Goal: Task Accomplishment & Management: Complete application form

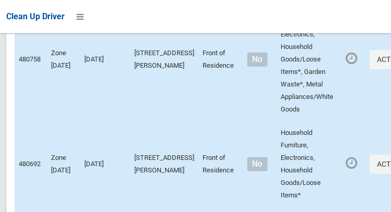
scroll to position [3760, 0]
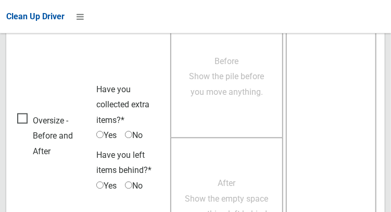
scroll to position [670, 0]
click at [33, 112] on span "Oversize - Before and After" at bounding box center [54, 135] width 74 height 46
click at [22, 112] on span "Oversize - Before and After" at bounding box center [54, 135] width 74 height 46
click at [227, 86] on span "Before Show the pile before you move anything." at bounding box center [226, 76] width 75 height 41
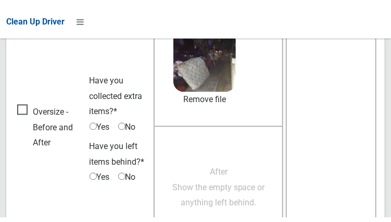
scroll to position [688, 0]
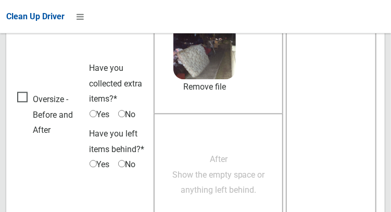
click at [235, 170] on span "After Show the empty space or anything left behind." at bounding box center [218, 174] width 93 height 41
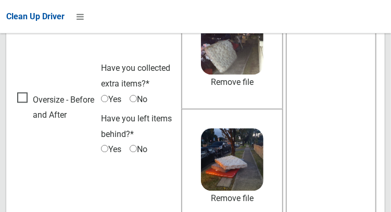
scroll to position [746, 0]
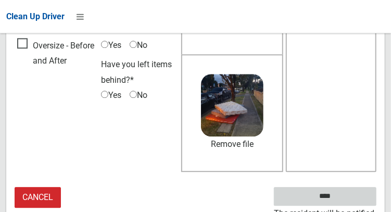
click at [358, 189] on input "****" at bounding box center [325, 196] width 102 height 19
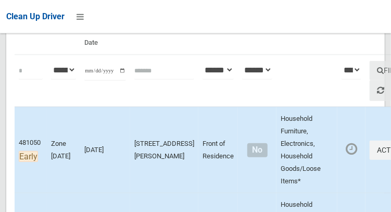
scroll to position [160, 0]
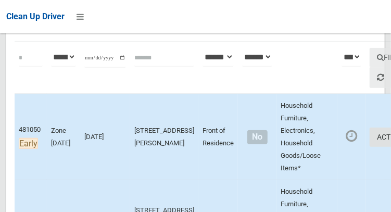
click at [369, 140] on button "Actions" at bounding box center [394, 136] width 50 height 19
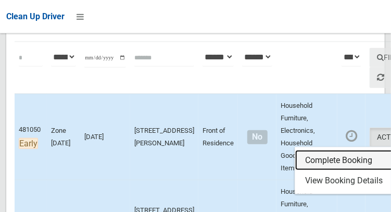
click at [331, 165] on link "Complete Booking" at bounding box center [357, 160] width 124 height 21
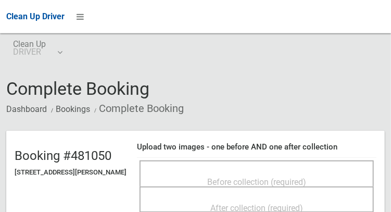
click at [270, 177] on span "Before collection (required)" at bounding box center [256, 182] width 99 height 10
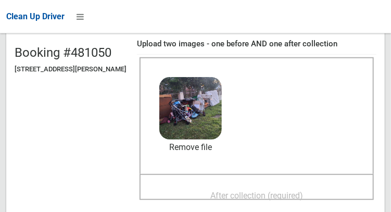
scroll to position [105, 0]
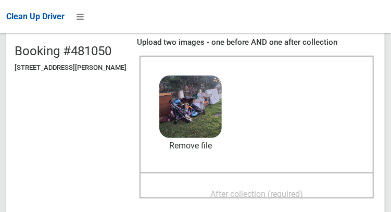
click at [269, 193] on span "After collection (required)" at bounding box center [256, 194] width 93 height 10
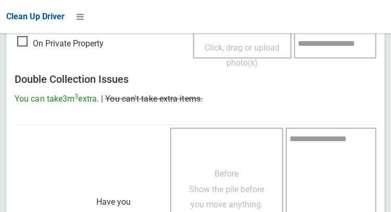
scroll to position [939, 0]
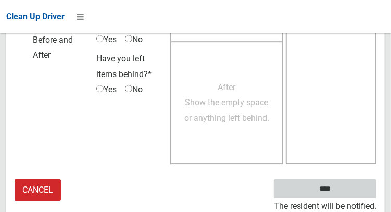
click at [351, 192] on input "****" at bounding box center [325, 188] width 102 height 19
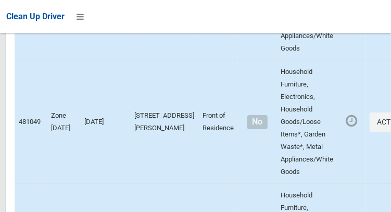
scroll to position [6121, 0]
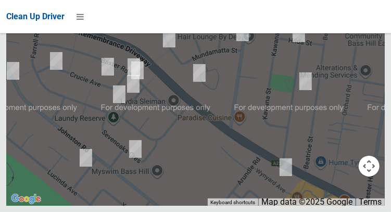
click at [276, 14] on button "OK" at bounding box center [261, 4] width 36 height 19
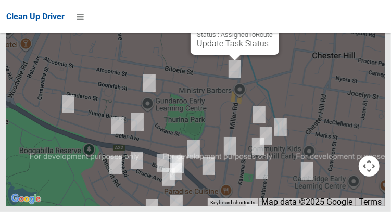
click at [229, 48] on link "Update Task Status" at bounding box center [233, 43] width 72 height 10
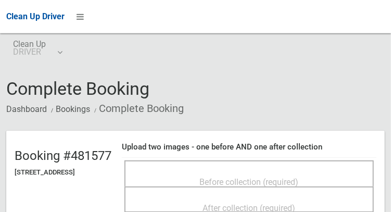
click at [258, 177] on span "Before collection (required)" at bounding box center [249, 182] width 99 height 10
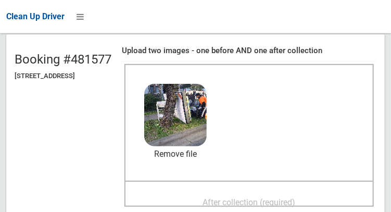
scroll to position [92, 0]
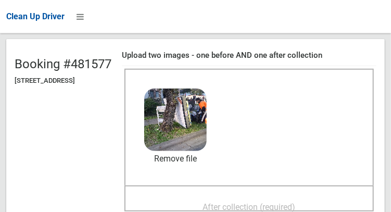
click at [269, 207] on span "After collection (required)" at bounding box center [249, 207] width 93 height 10
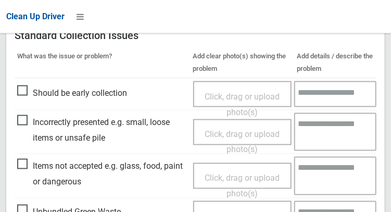
scroll to position [939, 0]
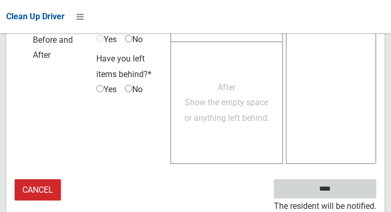
click at [349, 184] on input "****" at bounding box center [325, 188] width 102 height 19
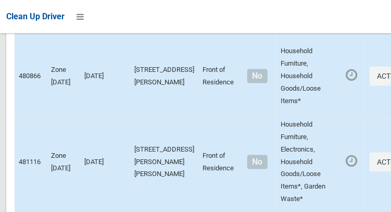
scroll to position [6121, 0]
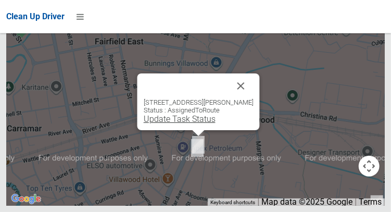
click at [194, 124] on link "Update Task Status" at bounding box center [179, 119] width 72 height 10
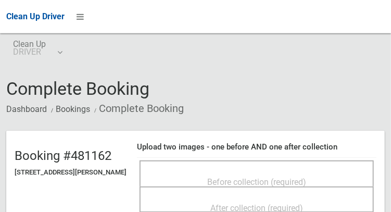
click at [250, 177] on span "Before collection (required)" at bounding box center [256, 182] width 99 height 10
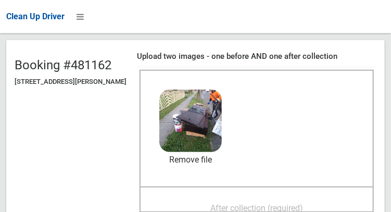
scroll to position [103, 0]
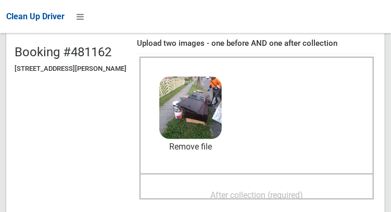
click at [286, 193] on span "After collection (required)" at bounding box center [256, 195] width 93 height 10
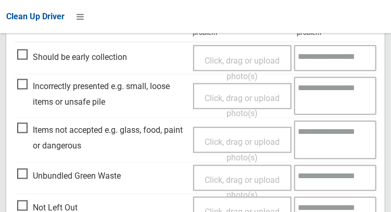
scroll to position [506, 0]
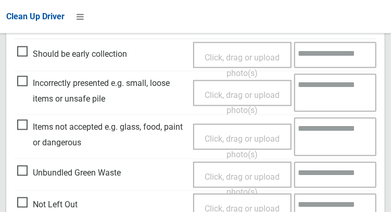
click at [240, 139] on span "Click, drag or upload photo(s)" at bounding box center [241, 146] width 75 height 25
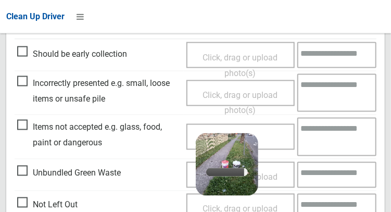
click at [331, 131] on textarea at bounding box center [336, 136] width 79 height 38
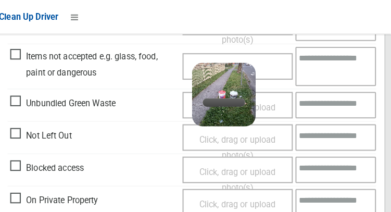
scroll to position [577, 0]
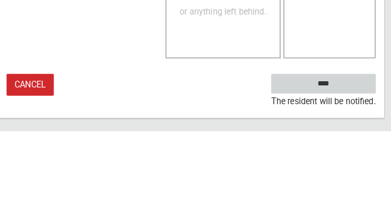
type textarea "*****"
click at [357, 170] on input "****" at bounding box center [325, 164] width 102 height 19
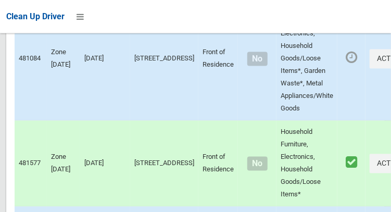
scroll to position [543, 0]
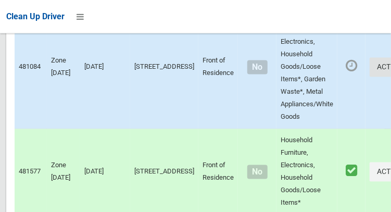
click at [369, 76] on button "Actions" at bounding box center [394, 66] width 50 height 19
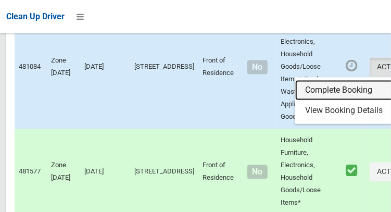
click at [309, 100] on link "Complete Booking" at bounding box center [357, 90] width 124 height 21
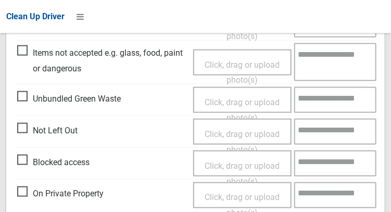
scroll to position [399, 0]
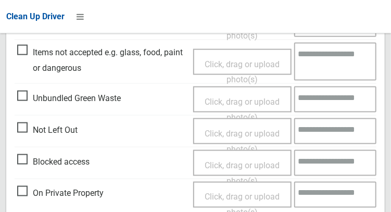
click at [257, 128] on span "Click, drag or upload photo(s)" at bounding box center [241, 140] width 75 height 25
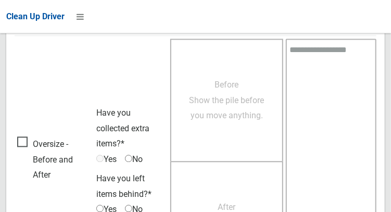
scroll to position [758, 0]
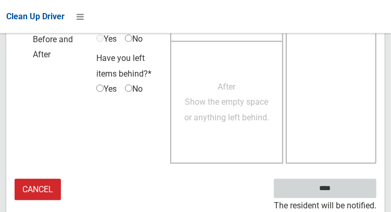
click at [346, 186] on input "****" at bounding box center [325, 187] width 102 height 19
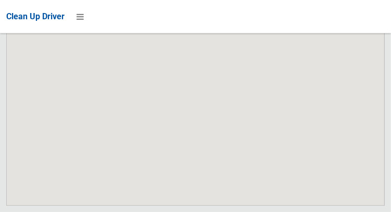
scroll to position [6121, 0]
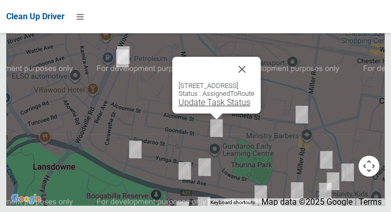
click at [217, 107] on link "Update Task Status" at bounding box center [214, 102] width 72 height 10
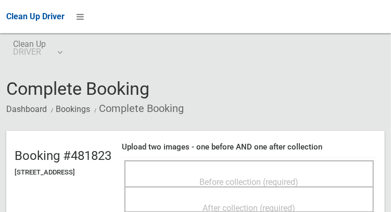
click at [249, 177] on span "Before collection (required)" at bounding box center [249, 182] width 99 height 10
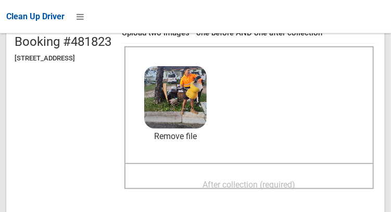
scroll to position [114, 0]
click at [278, 186] on span "After collection (required)" at bounding box center [249, 184] width 93 height 10
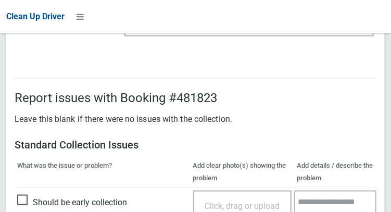
scroll to position [939, 0]
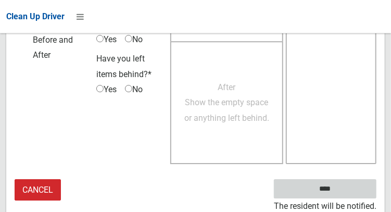
click at [353, 188] on input "****" at bounding box center [325, 188] width 102 height 19
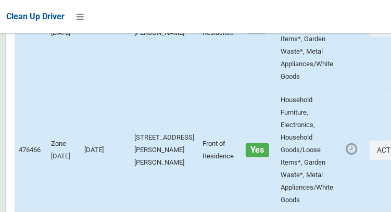
scroll to position [6121, 0]
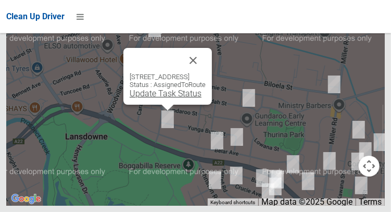
click at [165, 98] on link "Update Task Status" at bounding box center [165, 93] width 72 height 10
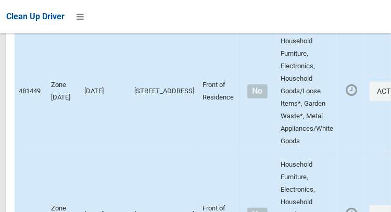
scroll to position [1242, 0]
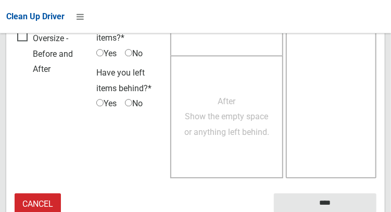
scroll to position [758, 0]
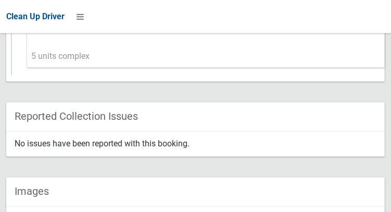
scroll to position [524, 0]
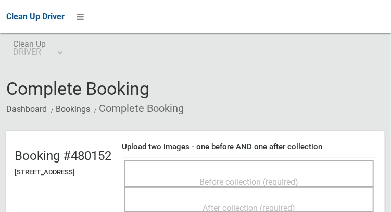
click at [212, 177] on span "Before collection (required)" at bounding box center [249, 182] width 99 height 10
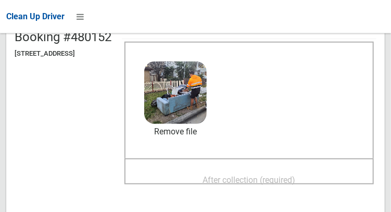
scroll to position [119, 0]
click at [284, 176] on span "After collection (required)" at bounding box center [249, 180] width 93 height 10
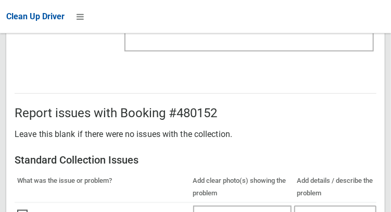
scroll to position [939, 0]
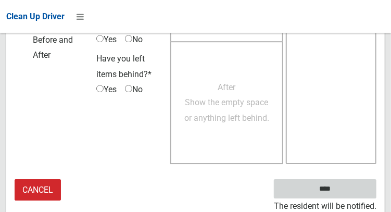
click at [353, 189] on input "****" at bounding box center [325, 188] width 102 height 19
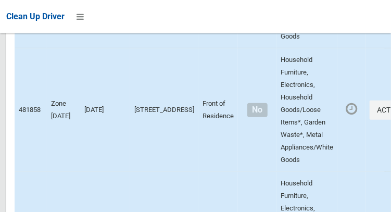
scroll to position [1443, 0]
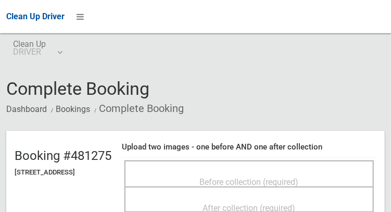
click at [247, 177] on span "Before collection (required)" at bounding box center [249, 182] width 99 height 10
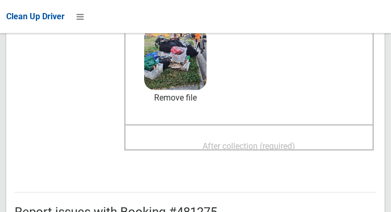
scroll to position [153, 0]
click at [326, 144] on div "After collection (required)" at bounding box center [249, 144] width 226 height 19
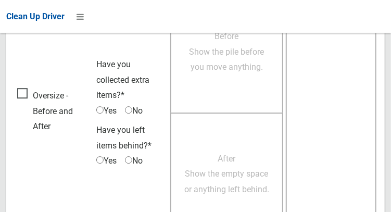
scroll to position [939, 0]
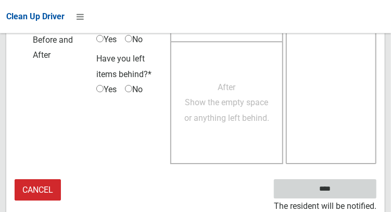
click at [346, 186] on input "****" at bounding box center [325, 188] width 102 height 19
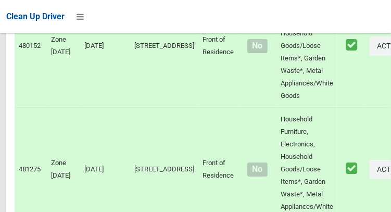
scroll to position [1023, 0]
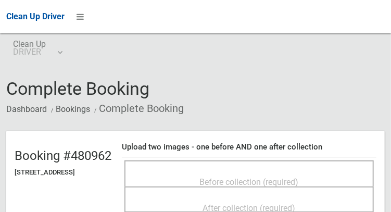
click at [255, 177] on span "Before collection (required)" at bounding box center [249, 182] width 99 height 10
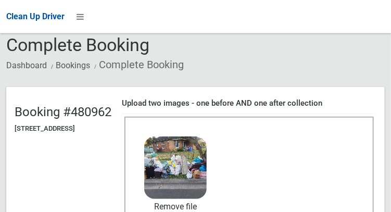
scroll to position [114, 0]
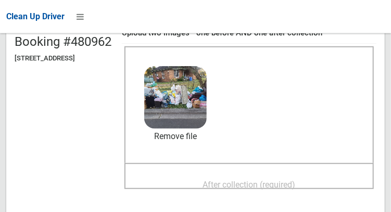
click at [276, 182] on span "After collection (required)" at bounding box center [249, 184] width 93 height 10
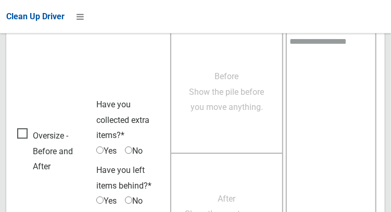
scroll to position [939, 0]
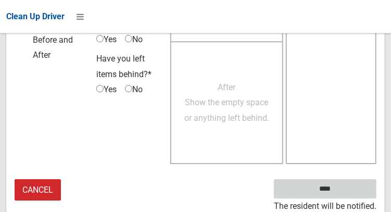
click at [340, 195] on input "****" at bounding box center [325, 188] width 102 height 19
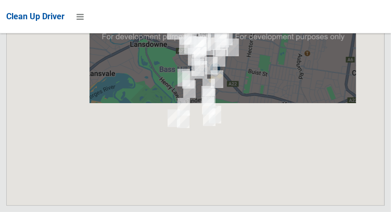
scroll to position [6121, 0]
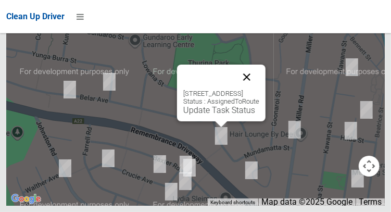
click at [259, 88] on button "Close" at bounding box center [246, 76] width 25 height 25
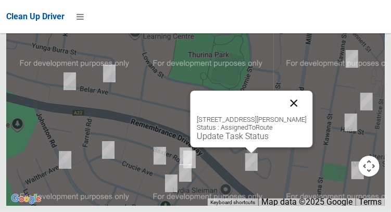
click at [306, 115] on button "Close" at bounding box center [293, 102] width 25 height 25
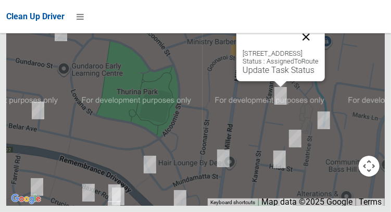
click at [318, 47] on button "Close" at bounding box center [305, 36] width 25 height 25
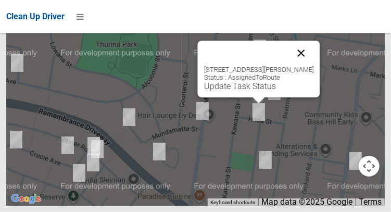
click at [305, 66] on button "Close" at bounding box center [300, 53] width 25 height 25
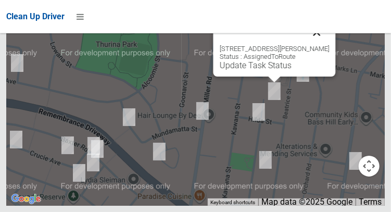
click at [317, 45] on button "Close" at bounding box center [316, 32] width 25 height 25
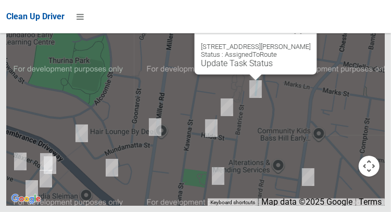
click at [305, 43] on button "Close" at bounding box center [297, 30] width 25 height 25
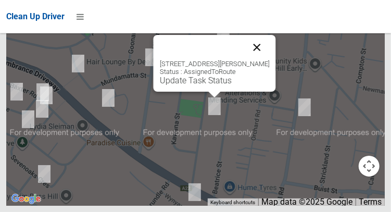
click at [269, 60] on button "Close" at bounding box center [256, 47] width 25 height 25
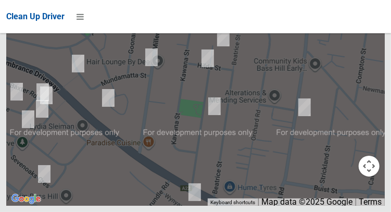
click at [279, 14] on button "OK" at bounding box center [261, 4] width 36 height 19
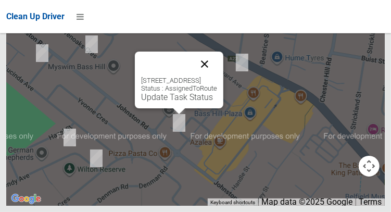
click at [217, 76] on button "Close" at bounding box center [204, 63] width 25 height 25
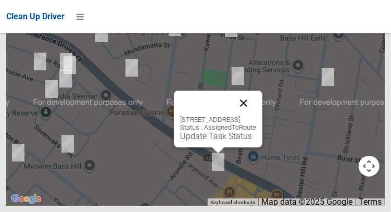
click at [256, 115] on button "Close" at bounding box center [243, 102] width 25 height 25
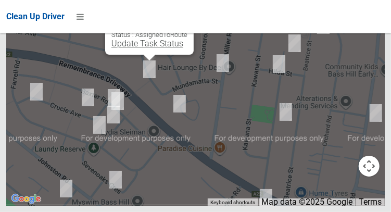
click at [138, 48] on link "Update Task Status" at bounding box center [147, 43] width 72 height 10
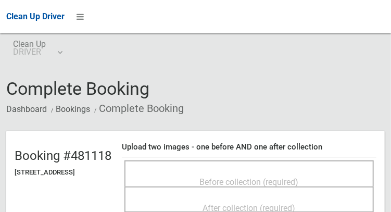
click at [267, 177] on span "Before collection (required)" at bounding box center [249, 182] width 99 height 10
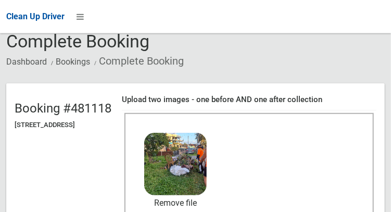
scroll to position [113, 0]
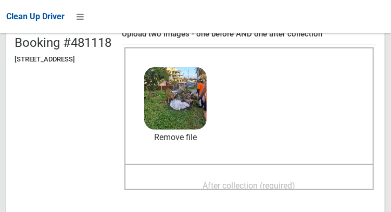
click at [291, 181] on span "After collection (required)" at bounding box center [249, 185] width 93 height 10
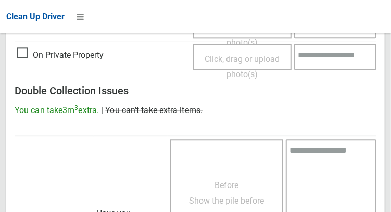
scroll to position [939, 0]
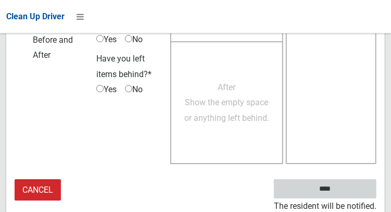
click at [349, 185] on input "****" at bounding box center [325, 188] width 102 height 19
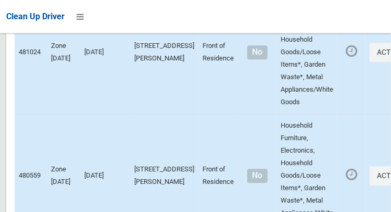
scroll to position [6121, 0]
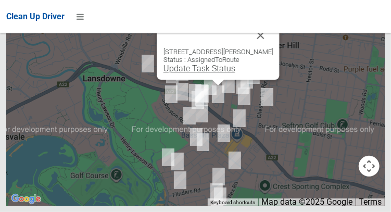
click at [213, 73] on link "Update Task Status" at bounding box center [199, 68] width 72 height 10
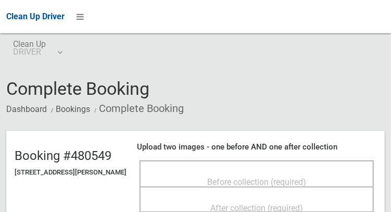
click at [266, 177] on span "Before collection (required)" at bounding box center [256, 182] width 99 height 10
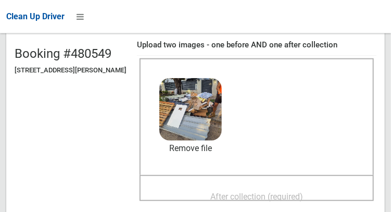
scroll to position [107, 0]
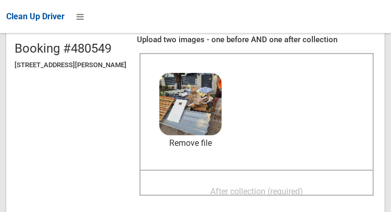
click at [285, 186] on span "After collection (required)" at bounding box center [256, 191] width 93 height 10
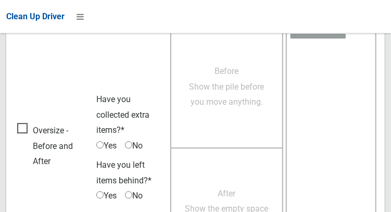
scroll to position [939, 0]
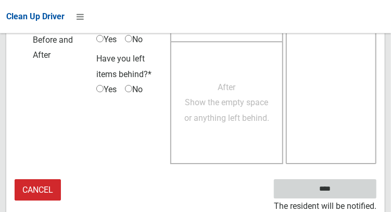
click at [361, 190] on input "****" at bounding box center [325, 188] width 102 height 19
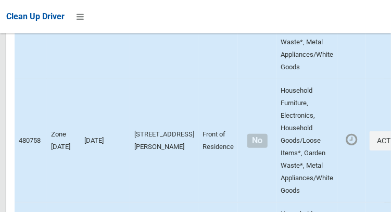
scroll to position [6121, 0]
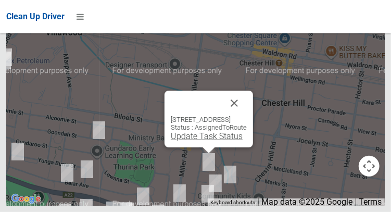
click at [207, 141] on link "Update Task Status" at bounding box center [207, 136] width 72 height 10
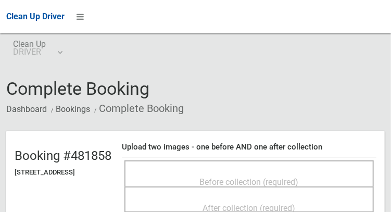
click at [276, 172] on div "Before collection (required)" at bounding box center [249, 181] width 226 height 19
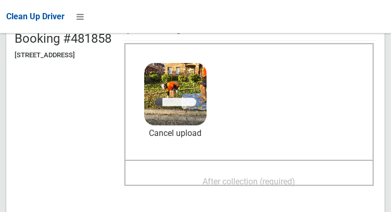
scroll to position [127, 0]
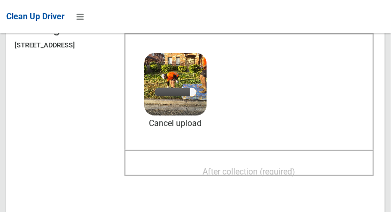
click at [287, 171] on span "After collection (required)" at bounding box center [249, 171] width 93 height 10
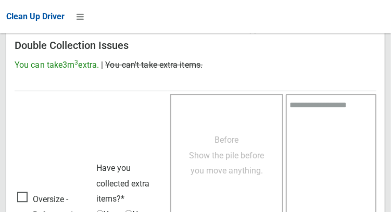
scroll to position [939, 0]
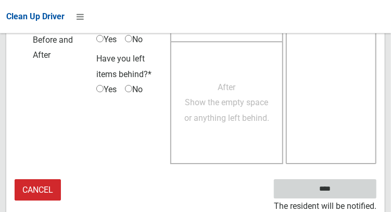
click at [354, 185] on input "****" at bounding box center [325, 188] width 102 height 19
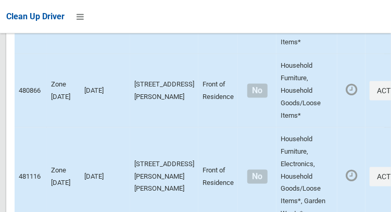
scroll to position [6121, 0]
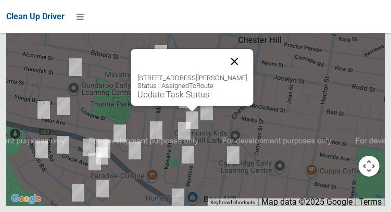
click at [246, 74] on button "Close" at bounding box center [234, 61] width 25 height 25
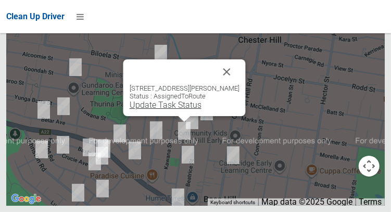
click at [185, 110] on link "Update Task Status" at bounding box center [165, 105] width 72 height 10
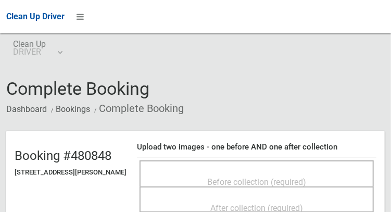
click at [249, 172] on div "Before collection (required)" at bounding box center [256, 181] width 211 height 19
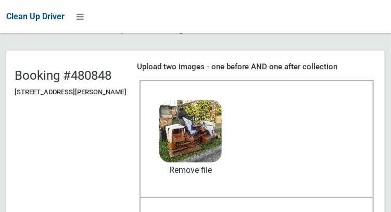
scroll to position [98, 0]
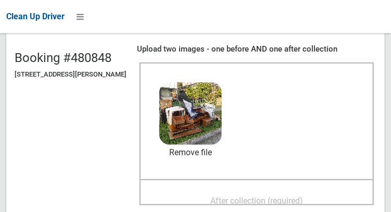
click at [269, 200] on span "After collection (required)" at bounding box center [256, 201] width 93 height 10
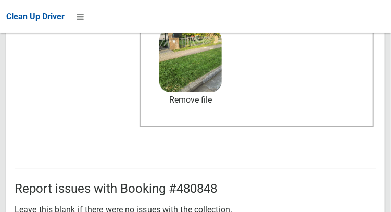
scroll to position [939, 0]
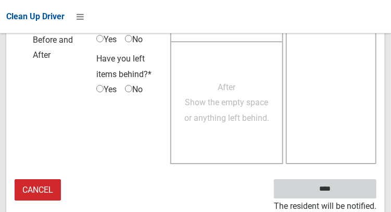
click at [351, 192] on input "****" at bounding box center [325, 188] width 102 height 19
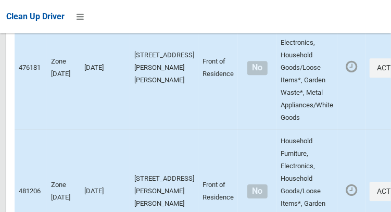
scroll to position [6121, 0]
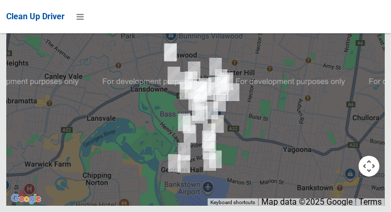
click at [263, 14] on button "OK" at bounding box center [261, 4] width 36 height 19
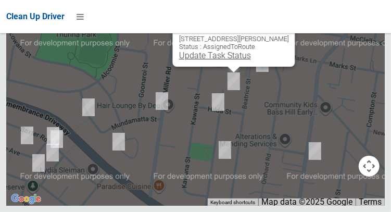
click at [232, 60] on link "Update Task Status" at bounding box center [214, 55] width 72 height 10
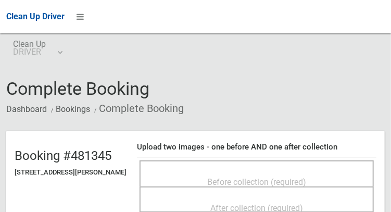
click at [252, 177] on span "Before collection (required)" at bounding box center [256, 182] width 99 height 10
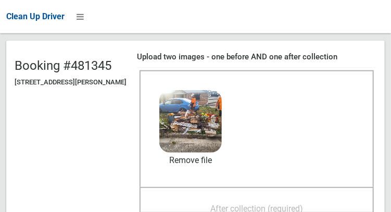
scroll to position [113, 0]
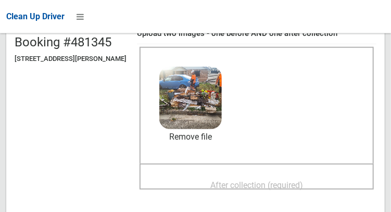
click at [279, 185] on span "After collection (required)" at bounding box center [256, 185] width 93 height 10
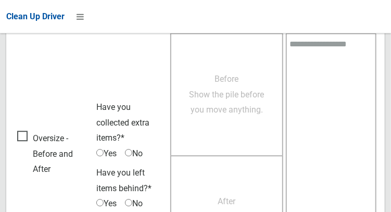
scroll to position [939, 0]
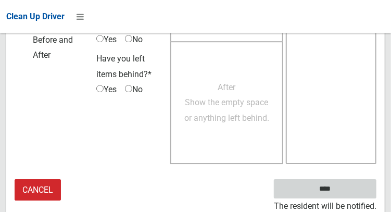
click at [352, 189] on input "****" at bounding box center [325, 188] width 102 height 19
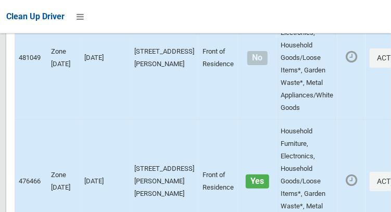
scroll to position [6121, 0]
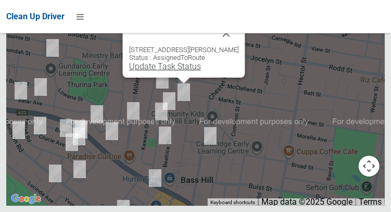
click at [184, 71] on link "Update Task Status" at bounding box center [164, 66] width 72 height 10
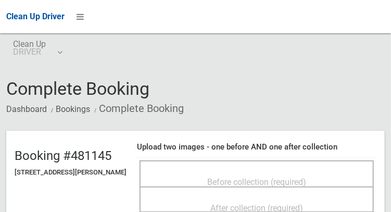
click at [270, 179] on span "Before collection (required)" at bounding box center [256, 182] width 99 height 10
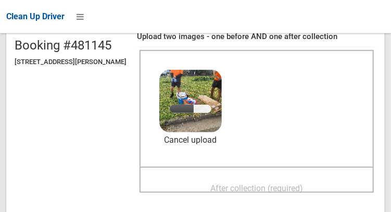
scroll to position [112, 0]
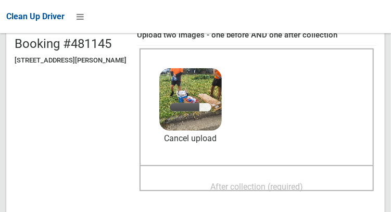
click at [274, 185] on span "After collection (required)" at bounding box center [256, 186] width 93 height 10
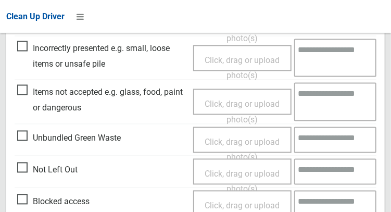
scroll to position [939, 0]
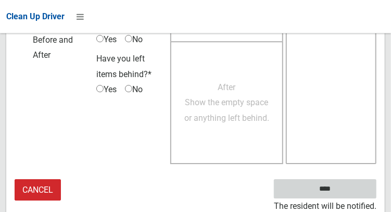
click at [363, 191] on input "****" at bounding box center [325, 188] width 102 height 19
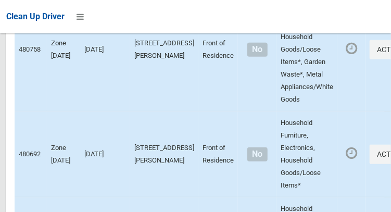
scroll to position [6121, 0]
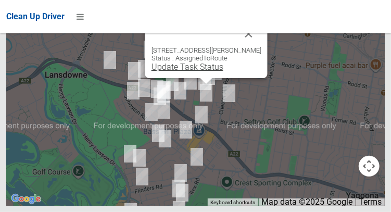
click at [206, 72] on link "Update Task Status" at bounding box center [187, 67] width 72 height 10
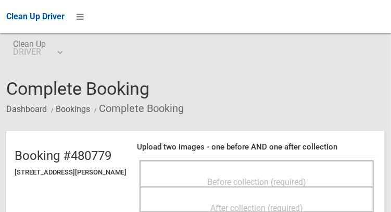
click at [245, 177] on span "Before collection (required)" at bounding box center [256, 182] width 99 height 10
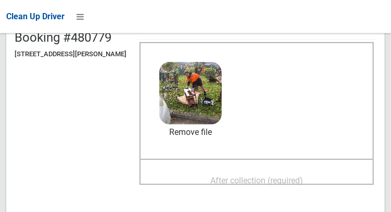
scroll to position [118, 0]
click at [274, 179] on span "After collection (required)" at bounding box center [256, 180] width 93 height 10
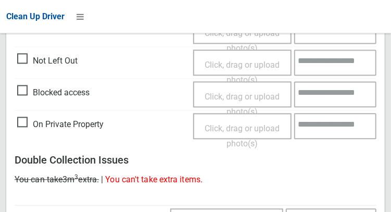
scroll to position [939, 0]
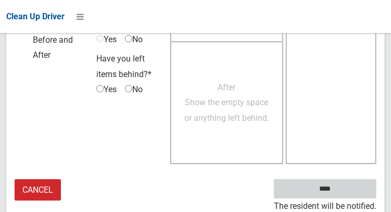
click at [345, 196] on input "****" at bounding box center [325, 188] width 102 height 19
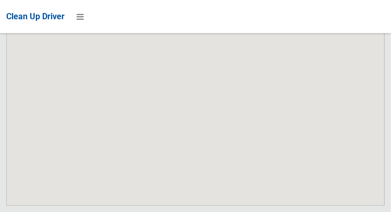
scroll to position [6121, 0]
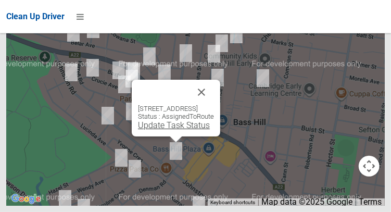
click at [172, 130] on link "Update Task Status" at bounding box center [174, 125] width 72 height 10
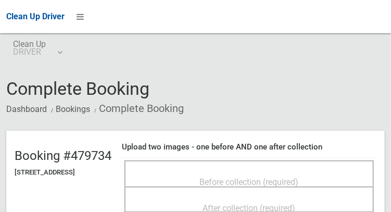
click at [248, 177] on span "Before collection (required)" at bounding box center [249, 182] width 99 height 10
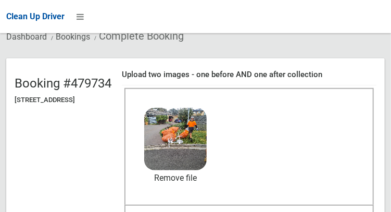
scroll to position [76, 0]
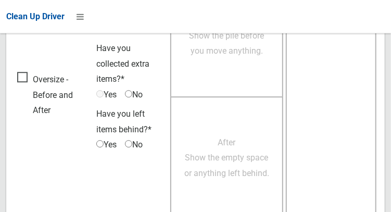
scroll to position [939, 0]
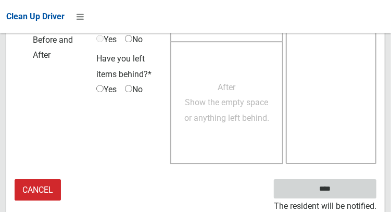
click at [346, 187] on input "****" at bounding box center [325, 188] width 102 height 19
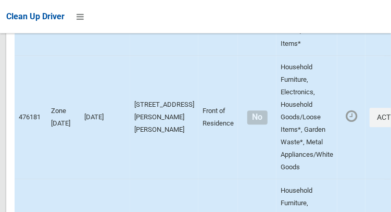
scroll to position [6121, 0]
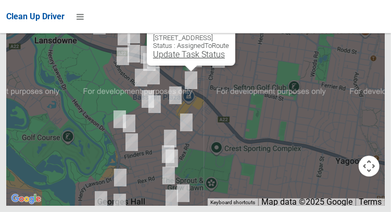
click at [189, 59] on link "Update Task Status" at bounding box center [189, 54] width 72 height 10
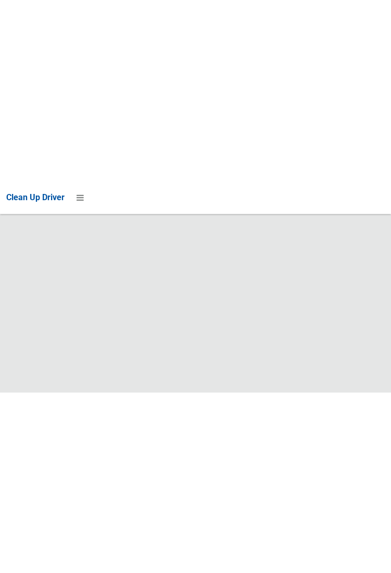
scroll to position [5782, 0]
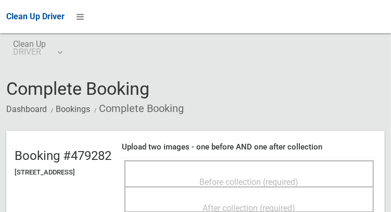
click at [260, 177] on span "Before collection (required)" at bounding box center [249, 182] width 99 height 10
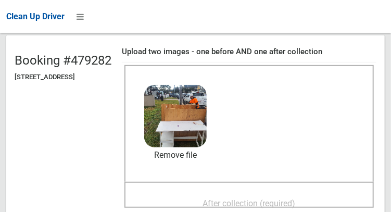
scroll to position [98, 0]
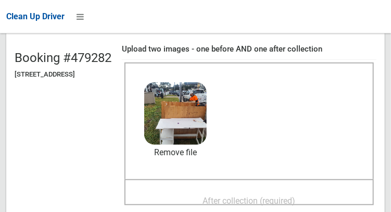
click at [282, 197] on span "After collection (required)" at bounding box center [249, 201] width 93 height 10
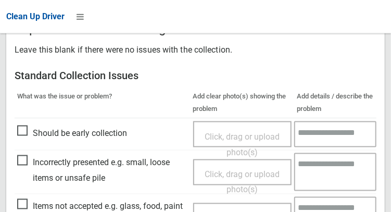
scroll to position [939, 0]
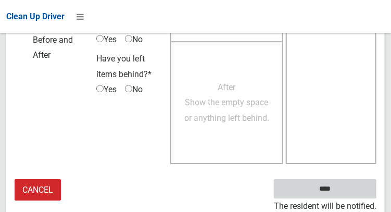
click at [349, 184] on input "****" at bounding box center [325, 188] width 102 height 19
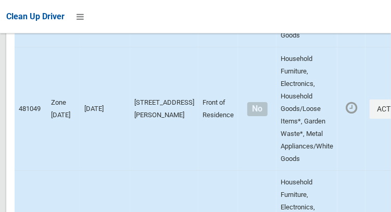
scroll to position [6121, 0]
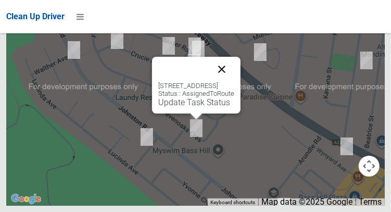
click at [234, 82] on button "Close" at bounding box center [221, 69] width 25 height 25
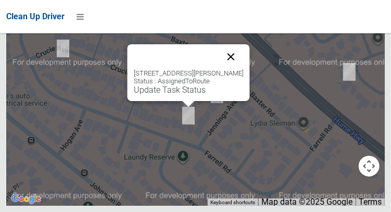
click at [236, 69] on button "Close" at bounding box center [230, 56] width 25 height 25
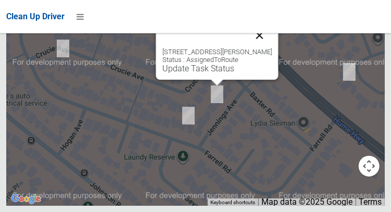
click at [271, 48] on button "Close" at bounding box center [258, 35] width 25 height 25
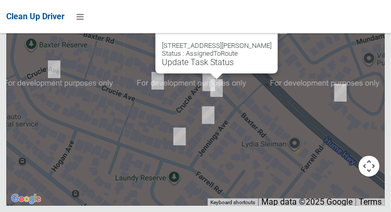
click at [263, 42] on button "Close" at bounding box center [258, 29] width 25 height 25
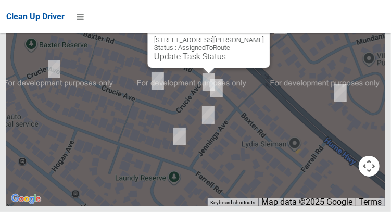
click at [257, 36] on button "Close" at bounding box center [250, 23] width 25 height 25
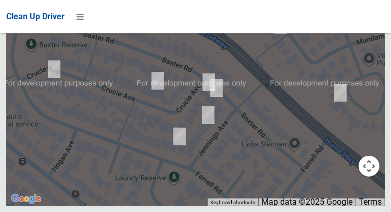
click at [272, 14] on button "OK" at bounding box center [261, 4] width 36 height 19
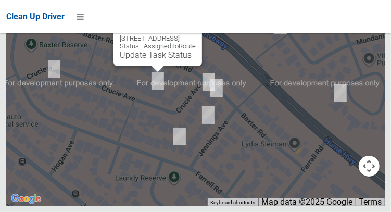
click at [196, 34] on button "Close" at bounding box center [183, 21] width 25 height 25
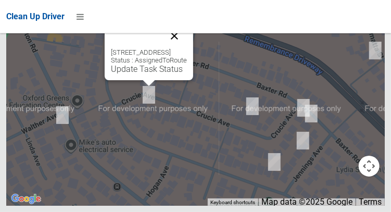
click at [187, 48] on button "Close" at bounding box center [174, 35] width 25 height 25
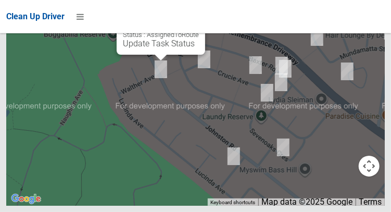
click at [208, 31] on div "Clean Up Driver" at bounding box center [195, 16] width 391 height 33
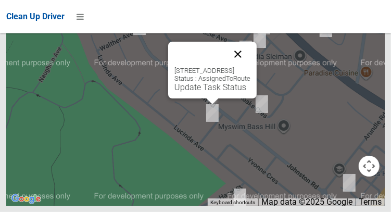
click at [250, 67] on button "Close" at bounding box center [237, 54] width 25 height 25
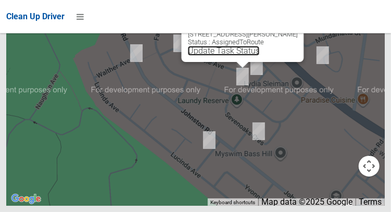
click at [247, 56] on link "Update Task Status" at bounding box center [223, 51] width 72 height 10
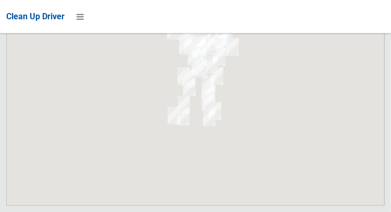
scroll to position [6121, 0]
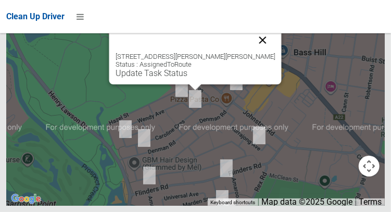
click at [255, 53] on button "Close" at bounding box center [262, 40] width 25 height 25
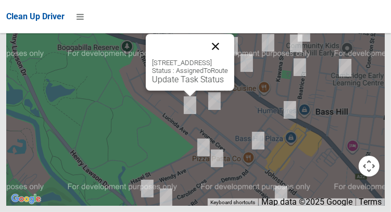
click at [228, 59] on button "Close" at bounding box center [215, 46] width 25 height 25
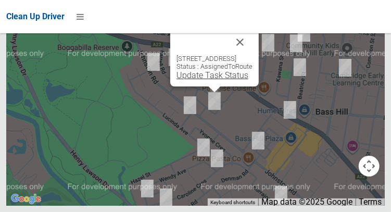
click at [211, 80] on link "Update Task Status" at bounding box center [212, 75] width 72 height 10
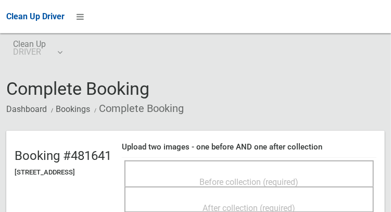
click at [262, 177] on span "Before collection (required)" at bounding box center [249, 182] width 99 height 10
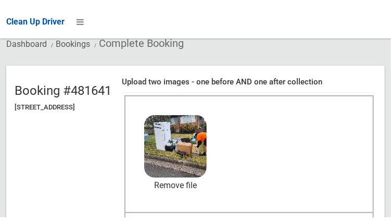
scroll to position [74, 0]
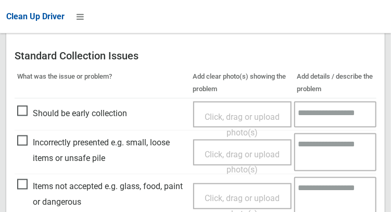
scroll to position [448, 0]
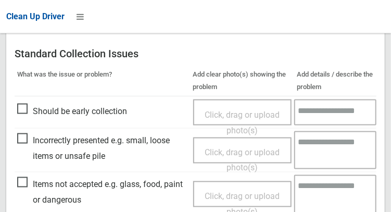
click at [244, 195] on span "Click, drag or upload photo(s)" at bounding box center [241, 203] width 75 height 25
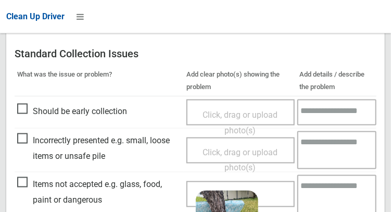
click at [328, 192] on textarea at bounding box center [336, 194] width 79 height 38
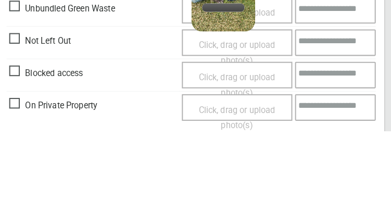
scroll to position [590, 0]
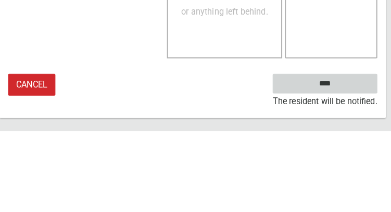
type textarea "***"
click at [351, 165] on input "****" at bounding box center [325, 164] width 102 height 19
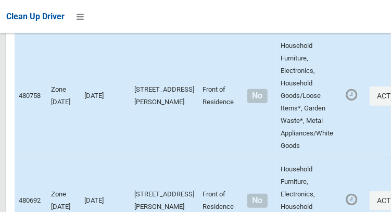
scroll to position [6121, 0]
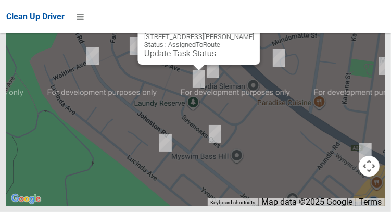
click at [201, 58] on link "Update Task Status" at bounding box center [180, 53] width 72 height 10
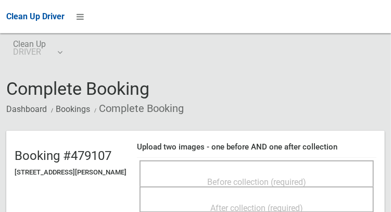
click at [273, 177] on span "Before collection (required)" at bounding box center [256, 182] width 99 height 10
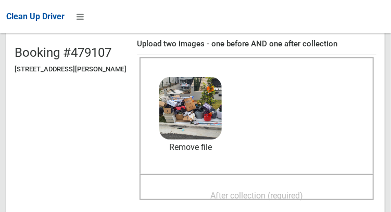
scroll to position [104, 0]
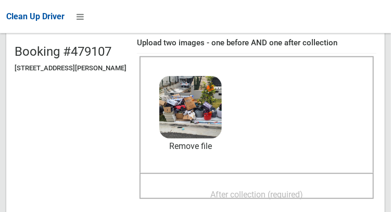
click at [272, 189] on span "After collection (required)" at bounding box center [256, 194] width 93 height 10
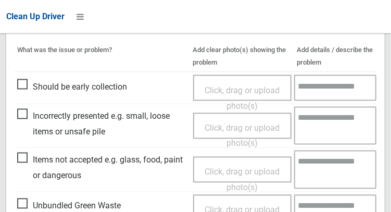
scroll to position [939, 0]
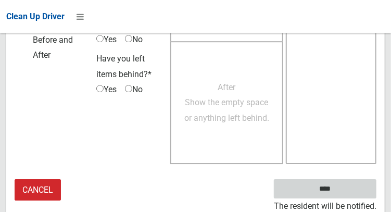
click at [348, 188] on input "****" at bounding box center [325, 188] width 102 height 19
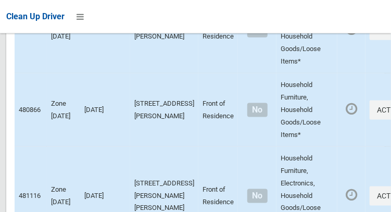
scroll to position [6121, 0]
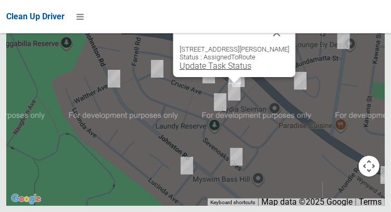
click at [233, 71] on link "Update Task Status" at bounding box center [215, 66] width 72 height 10
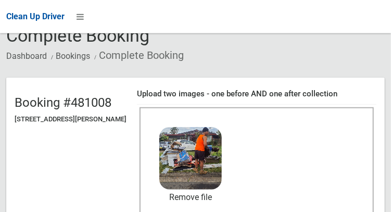
scroll to position [108, 0]
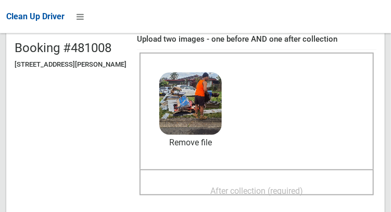
click at [269, 186] on span "After collection (required)" at bounding box center [256, 191] width 93 height 10
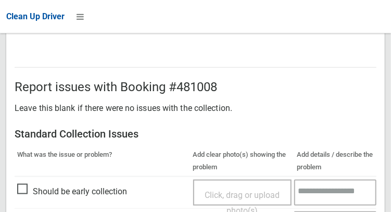
scroll to position [939, 0]
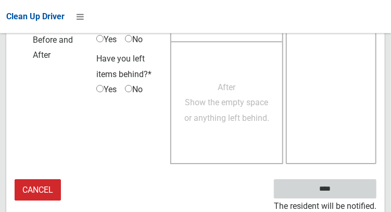
click at [352, 192] on input "****" at bounding box center [325, 188] width 102 height 19
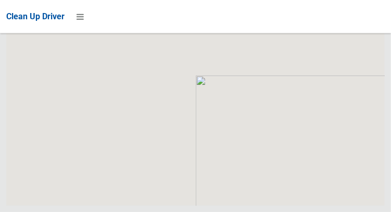
scroll to position [6121, 0]
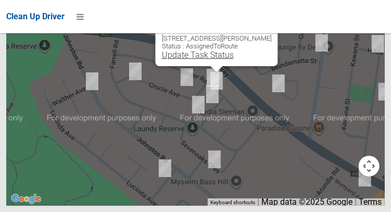
click at [214, 60] on link "Update Task Status" at bounding box center [197, 55] width 72 height 10
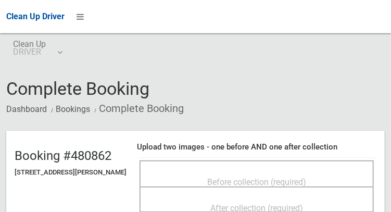
click at [253, 177] on span "Before collection (required)" at bounding box center [256, 182] width 99 height 10
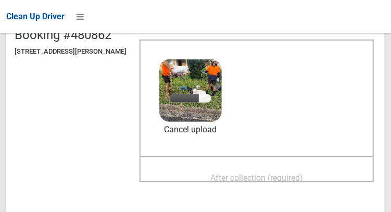
scroll to position [122, 0]
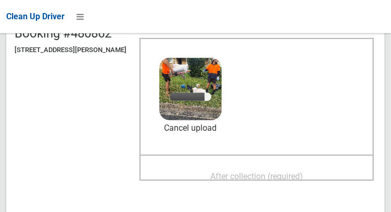
click at [279, 172] on span "After collection (required)" at bounding box center [256, 176] width 93 height 10
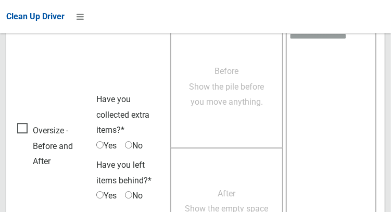
scroll to position [939, 0]
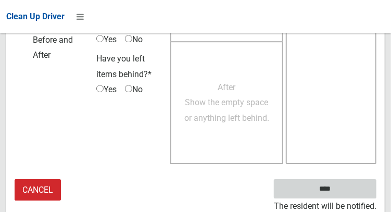
click at [355, 188] on input "****" at bounding box center [325, 188] width 102 height 19
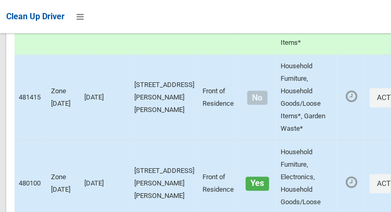
scroll to position [6121, 0]
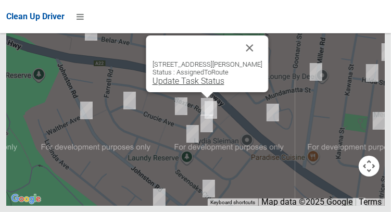
click at [211, 86] on link "Update Task Status" at bounding box center [188, 81] width 72 height 10
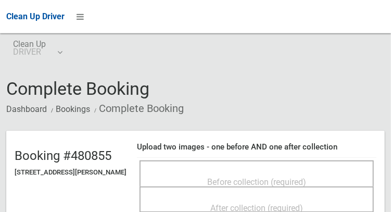
click at [268, 177] on span "Before collection (required)" at bounding box center [256, 182] width 99 height 10
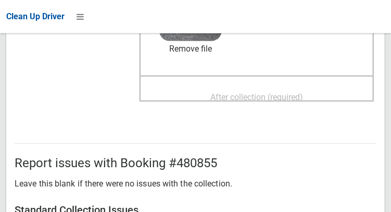
scroll to position [201, 0]
click at [303, 92] on span "After collection (required)" at bounding box center [256, 97] width 93 height 10
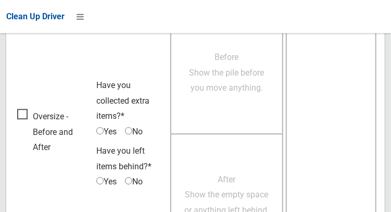
scroll to position [939, 0]
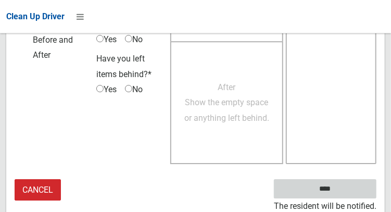
click at [349, 189] on input "****" at bounding box center [325, 188] width 102 height 19
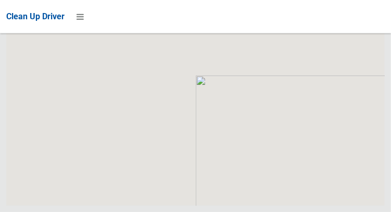
scroll to position [6121, 0]
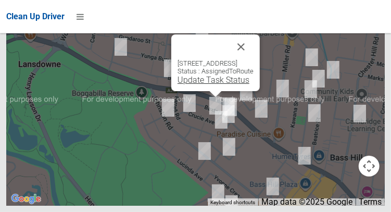
click at [215, 85] on link "Update Task Status" at bounding box center [213, 80] width 72 height 10
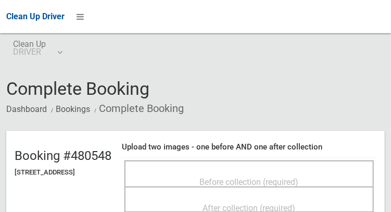
click at [245, 177] on span "Before collection (required)" at bounding box center [249, 182] width 99 height 10
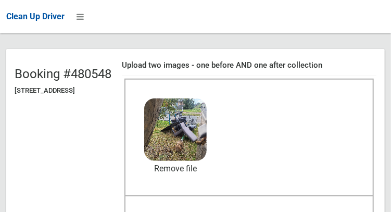
scroll to position [78, 0]
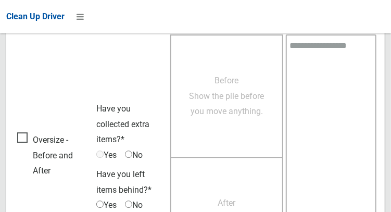
scroll to position [939, 0]
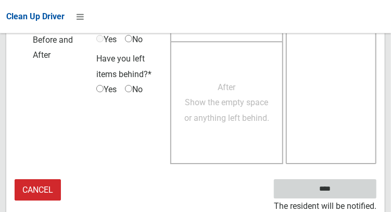
click at [361, 188] on input "****" at bounding box center [325, 188] width 102 height 19
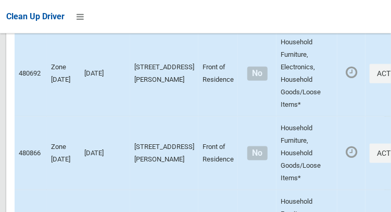
scroll to position [6121, 0]
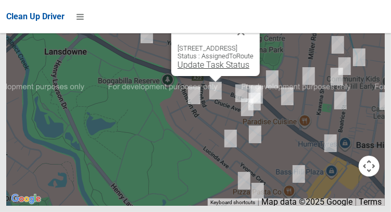
click at [217, 70] on link "Update Task Status" at bounding box center [213, 65] width 72 height 10
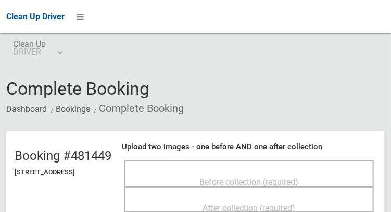
click at [264, 177] on span "Before collection (required)" at bounding box center [249, 182] width 99 height 10
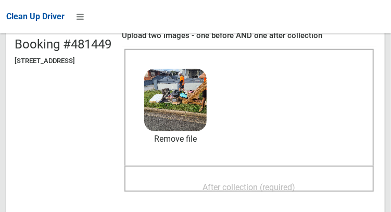
scroll to position [112, 0]
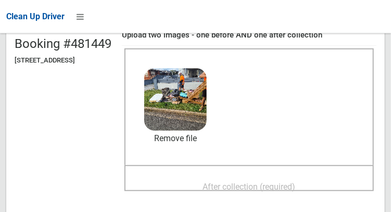
click at [275, 187] on span "After collection (required)" at bounding box center [249, 186] width 93 height 10
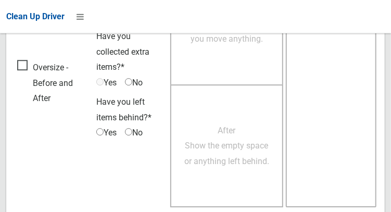
scroll to position [939, 0]
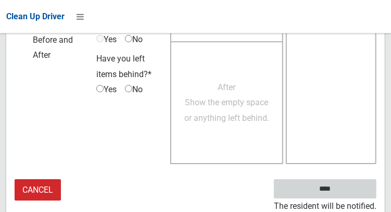
click at [348, 182] on input "****" at bounding box center [325, 188] width 102 height 19
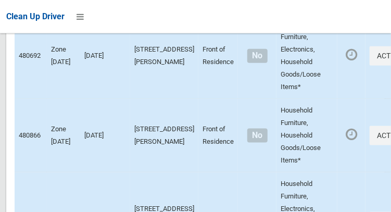
scroll to position [6121, 0]
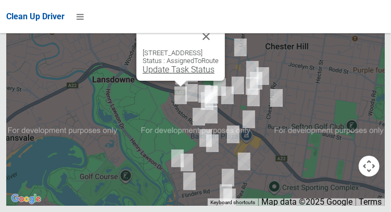
click at [178, 74] on link "Update Task Status" at bounding box center [178, 69] width 72 height 10
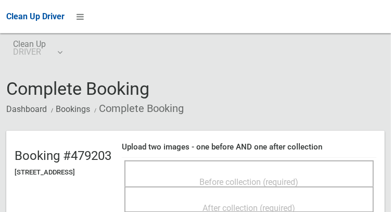
click at [256, 177] on span "Before collection (required)" at bounding box center [249, 182] width 99 height 10
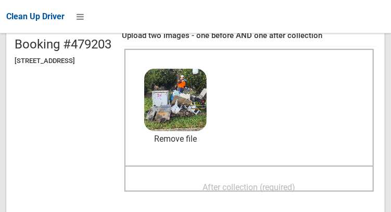
scroll to position [116, 0]
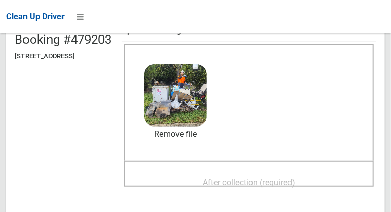
click at [267, 181] on span "After collection (required)" at bounding box center [249, 182] width 93 height 10
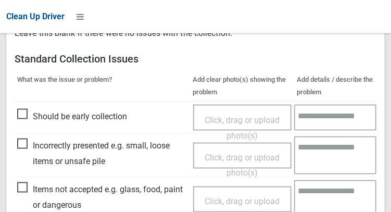
scroll to position [448, 0]
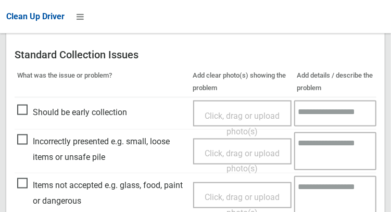
click at [236, 196] on span "Click, drag or upload photo(s)" at bounding box center [241, 204] width 75 height 25
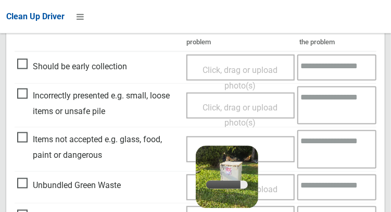
click at [323, 149] on textarea at bounding box center [336, 148] width 79 height 38
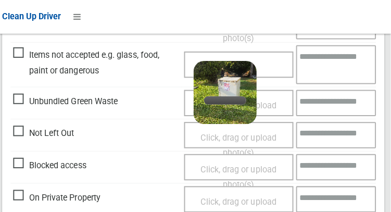
scroll to position [577, 0]
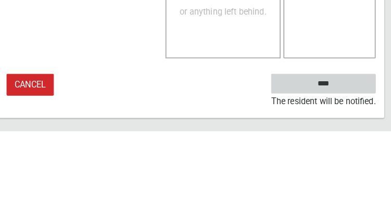
type textarea "**********"
click at [348, 166] on input "****" at bounding box center [325, 164] width 102 height 19
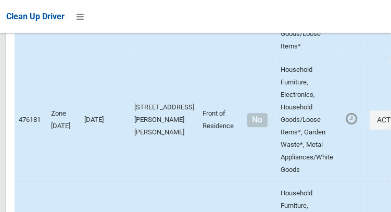
scroll to position [6121, 0]
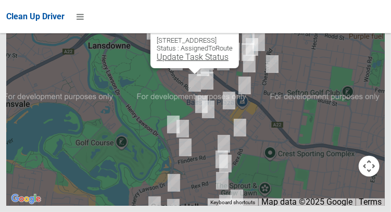
click at [194, 62] on link "Update Task Status" at bounding box center [193, 57] width 72 height 10
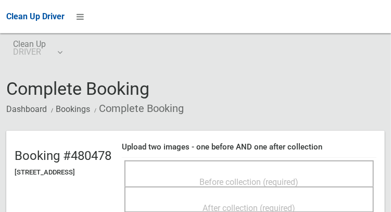
click at [257, 177] on span "Before collection (required)" at bounding box center [249, 182] width 99 height 10
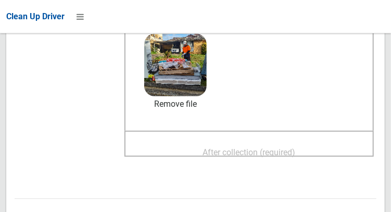
scroll to position [147, 0]
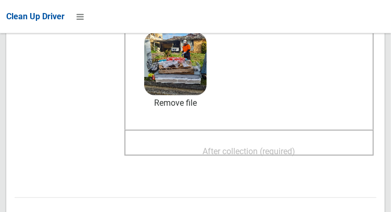
click at [272, 151] on span "After collection (required)" at bounding box center [249, 151] width 93 height 10
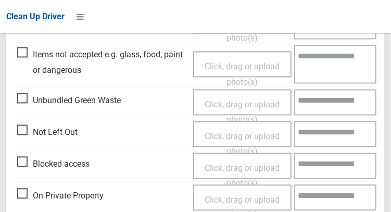
scroll to position [939, 0]
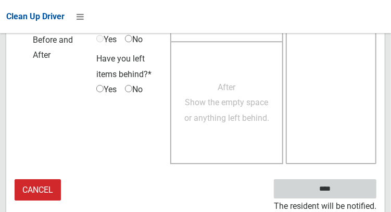
click at [347, 186] on input "****" at bounding box center [325, 188] width 102 height 19
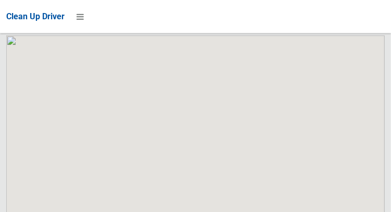
scroll to position [6121, 0]
